Goal: Information Seeking & Learning: Learn about a topic

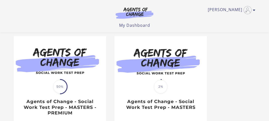
scroll to position [50, 0]
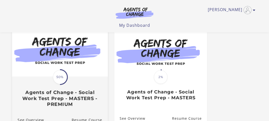
click at [58, 74] on span "50%" at bounding box center [60, 77] width 14 height 14
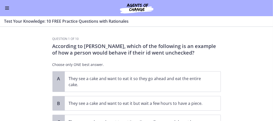
click at [4, 8] on button "Enable menu" at bounding box center [7, 8] width 6 height 6
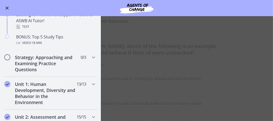
scroll to position [252, 0]
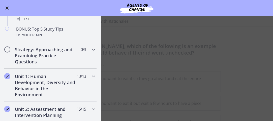
click at [90, 49] on icon "Chapters" at bounding box center [93, 49] width 6 height 6
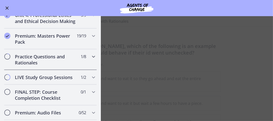
click at [54, 65] on h2 "Practice Questions and Rationales" at bounding box center [45, 59] width 61 height 12
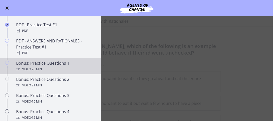
scroll to position [269, 0]
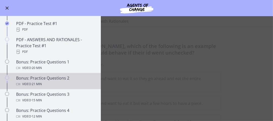
click at [52, 87] on div "Video · 21 min" at bounding box center [55, 84] width 79 height 6
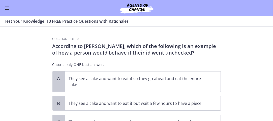
click at [5, 6] on button "Enable menu" at bounding box center [7, 8] width 6 height 6
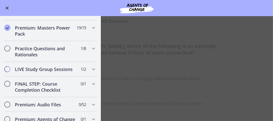
scroll to position [420, 0]
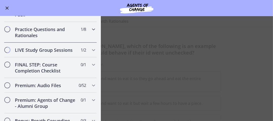
click at [90, 32] on icon "Chapters" at bounding box center [93, 29] width 6 height 6
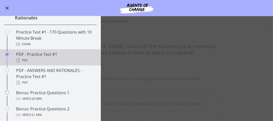
scroll to position [246, 0]
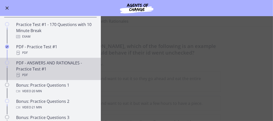
click at [27, 72] on div "PDF - ANSWERS AND RATIONALES - Practice Test #1 PDF" at bounding box center [55, 69] width 79 height 18
